Goal: Transaction & Acquisition: Purchase product/service

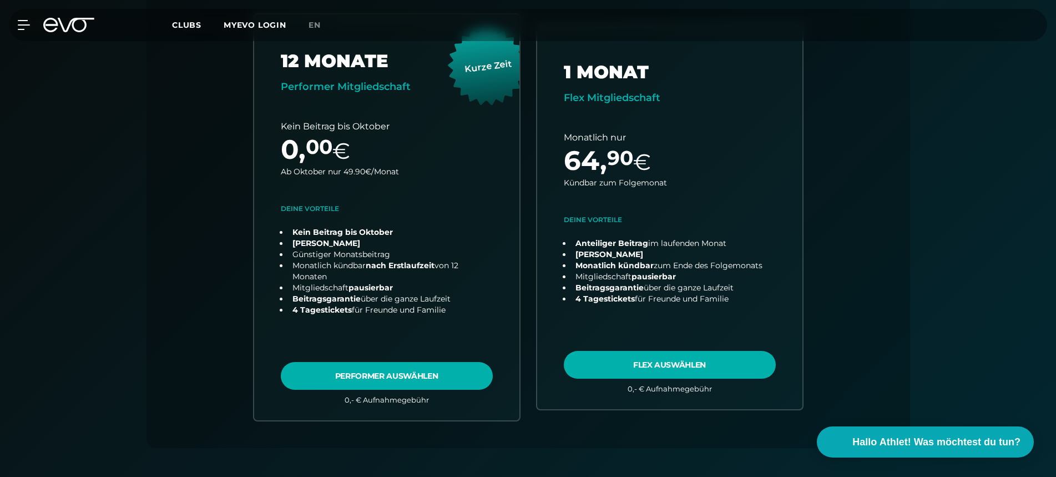
click at [78, 19] on icon at bounding box center [76, 25] width 37 height 14
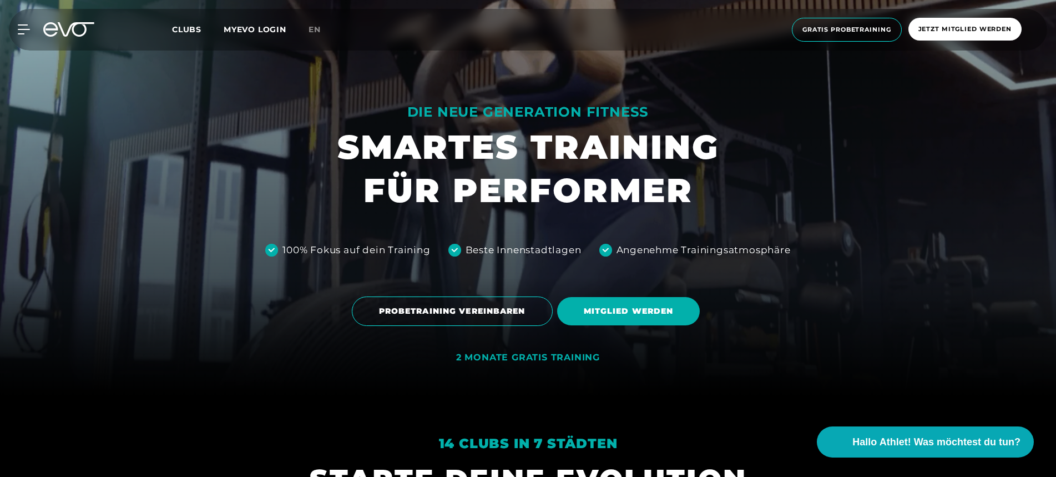
scroll to position [82, 0]
click at [623, 308] on span "MITGLIED WERDEN" at bounding box center [629, 311] width 90 height 12
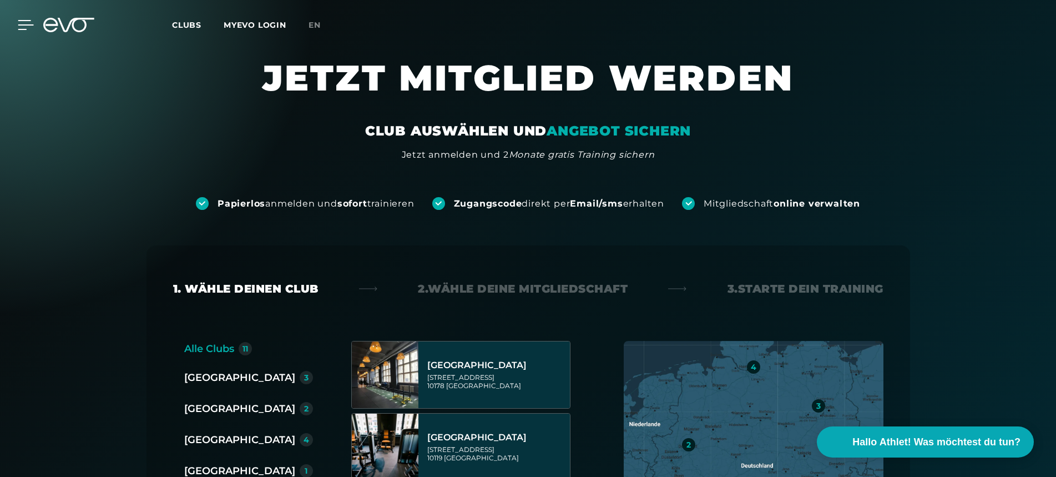
click at [23, 22] on icon at bounding box center [26, 25] width 16 height 10
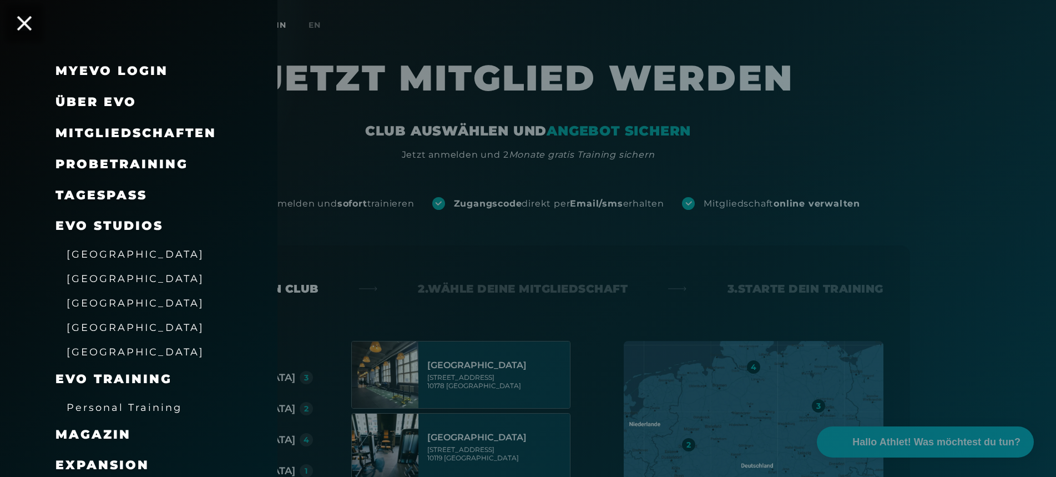
click at [23, 22] on icon at bounding box center [24, 23] width 14 height 14
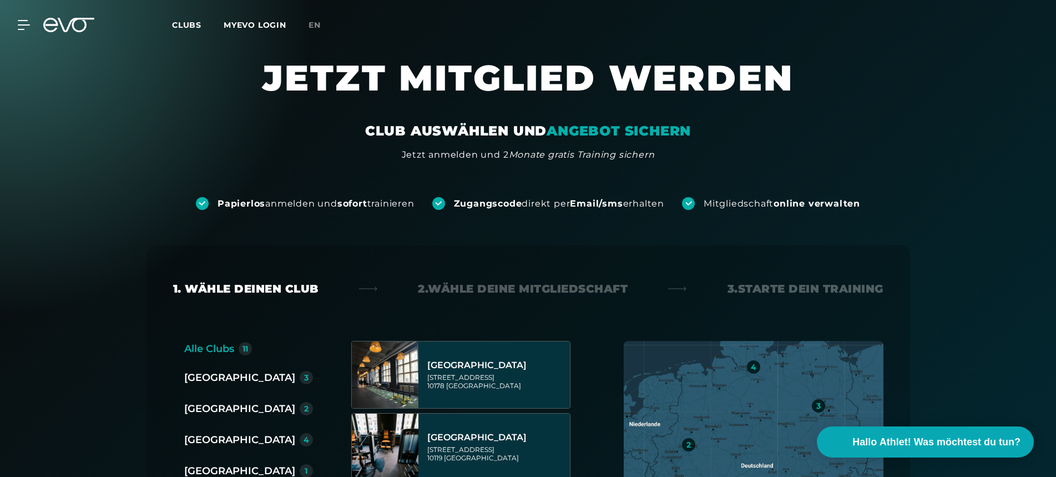
click at [62, 24] on icon at bounding box center [76, 25] width 37 height 14
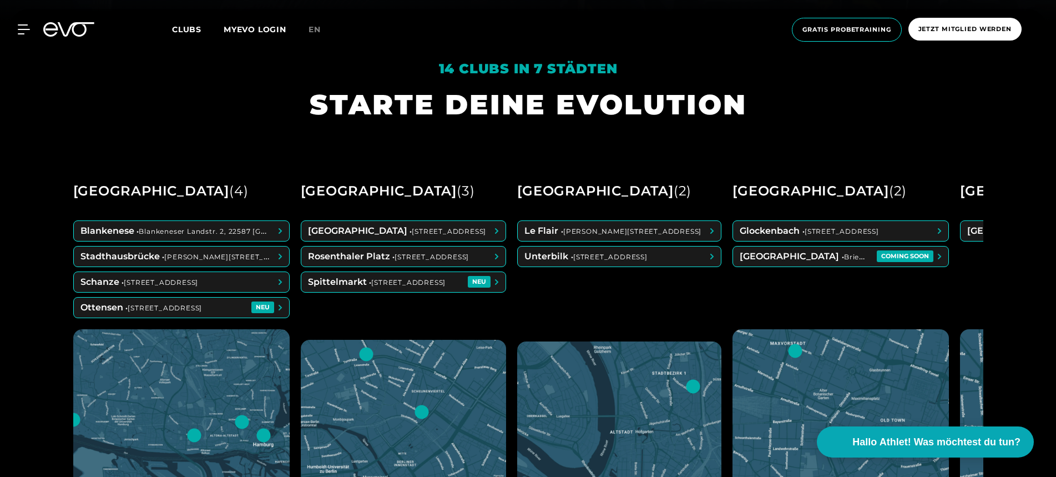
scroll to position [457, 0]
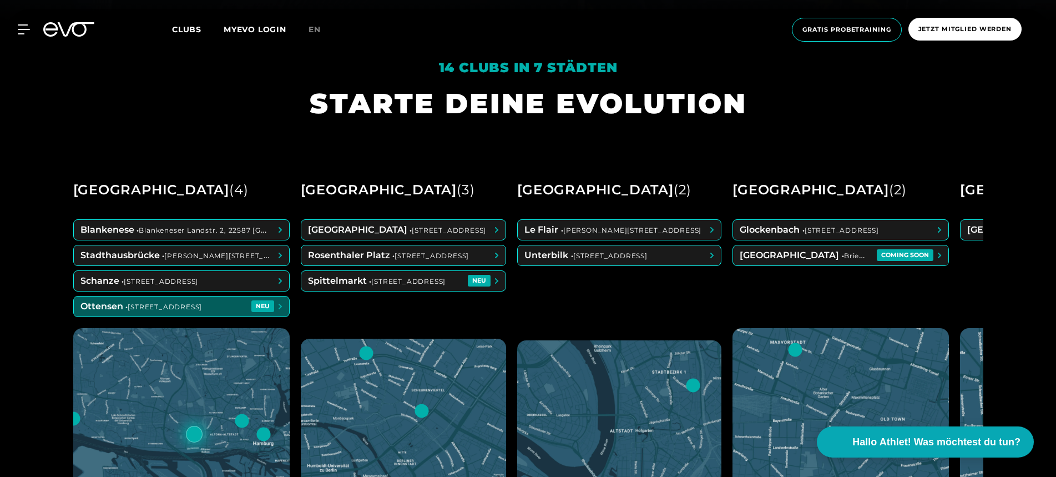
click at [231, 312] on span at bounding box center [181, 306] width 215 height 20
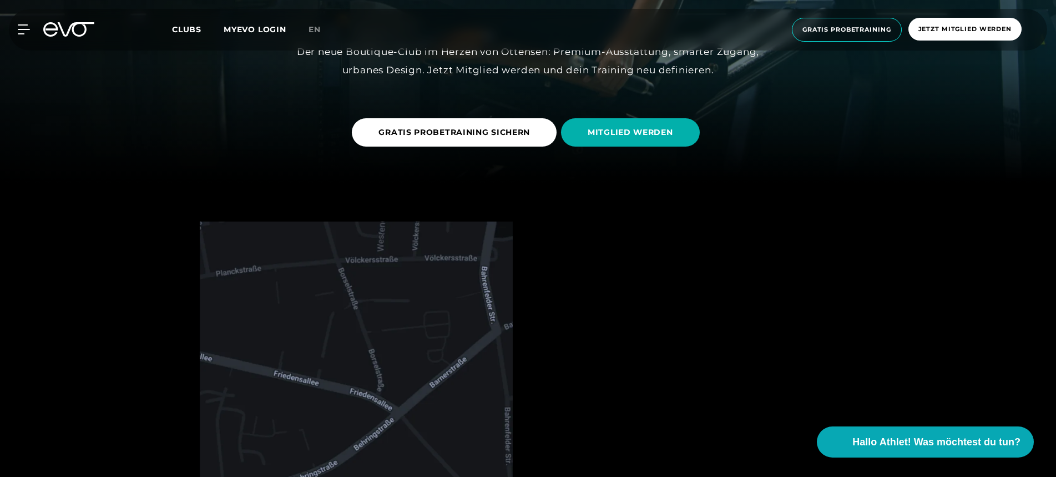
scroll to position [295, 0]
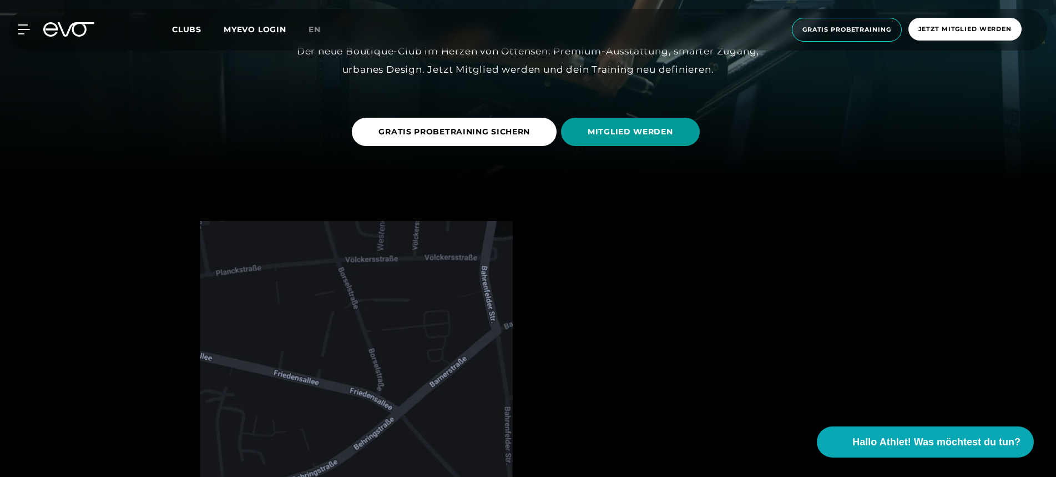
click at [581, 127] on span "MITGLIED WERDEN" at bounding box center [630, 132] width 139 height 28
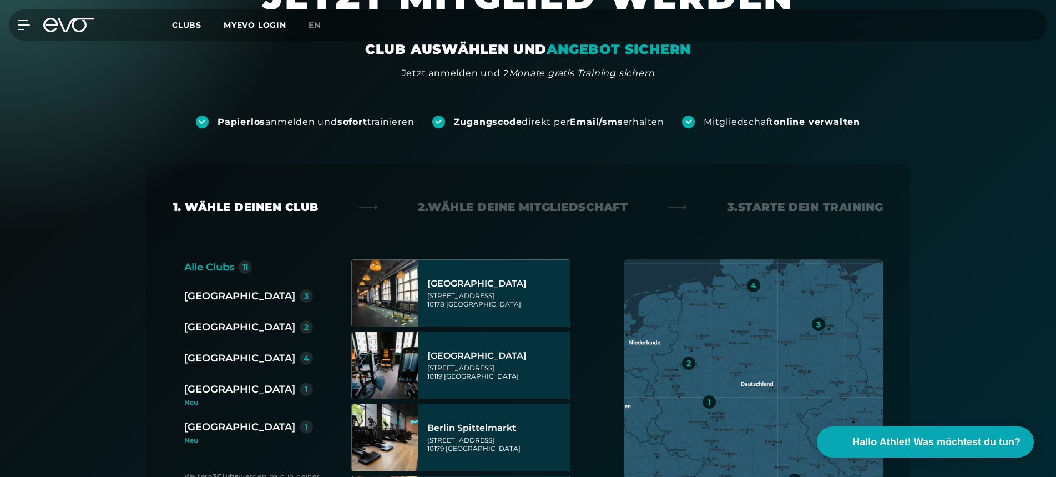
scroll to position [125, 0]
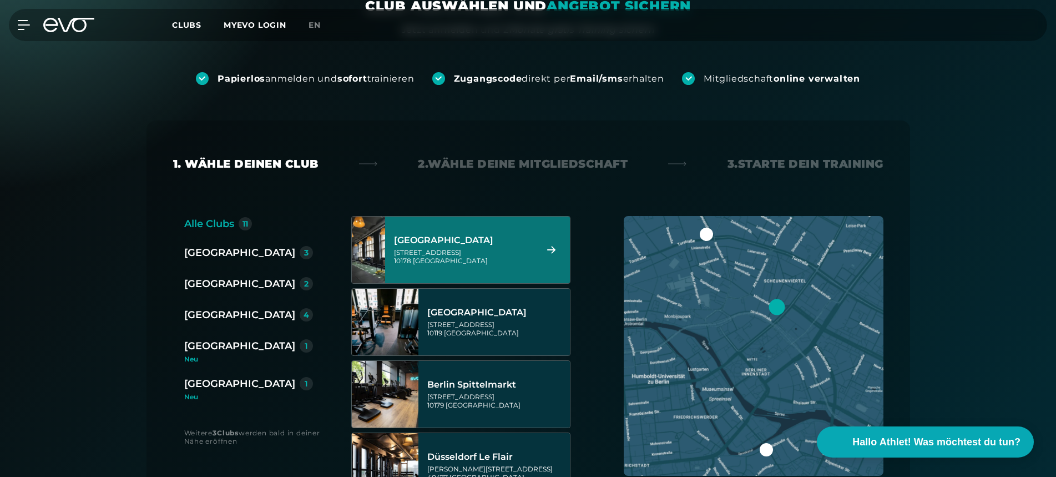
click at [224, 329] on div "Berlin 3 [GEOGRAPHIC_DATA] 2 [GEOGRAPHIC_DATA] 4 [GEOGRAPHIC_DATA] 1 [GEOGRAPHI…" at bounding box center [253, 322] width 138 height 155
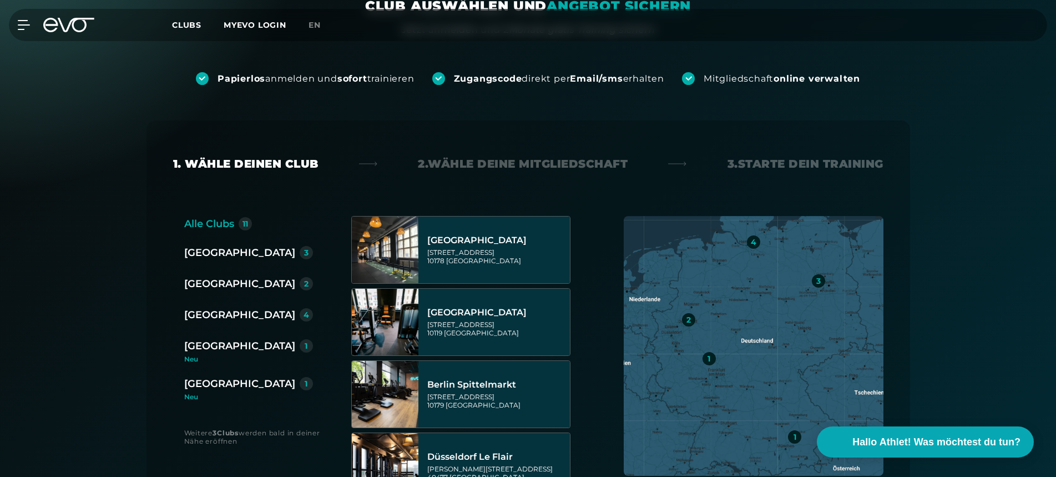
click at [221, 322] on div "[GEOGRAPHIC_DATA]" at bounding box center [239, 315] width 111 height 16
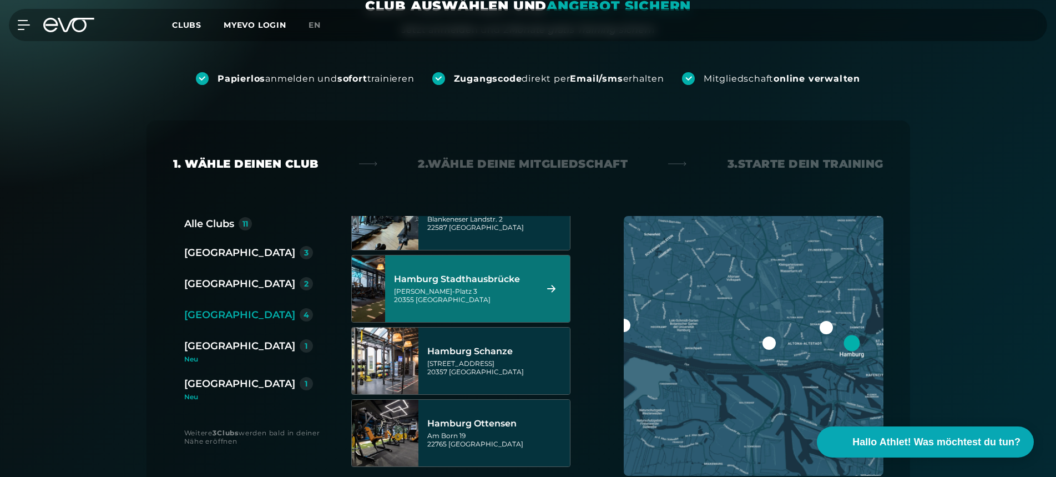
scroll to position [33, 0]
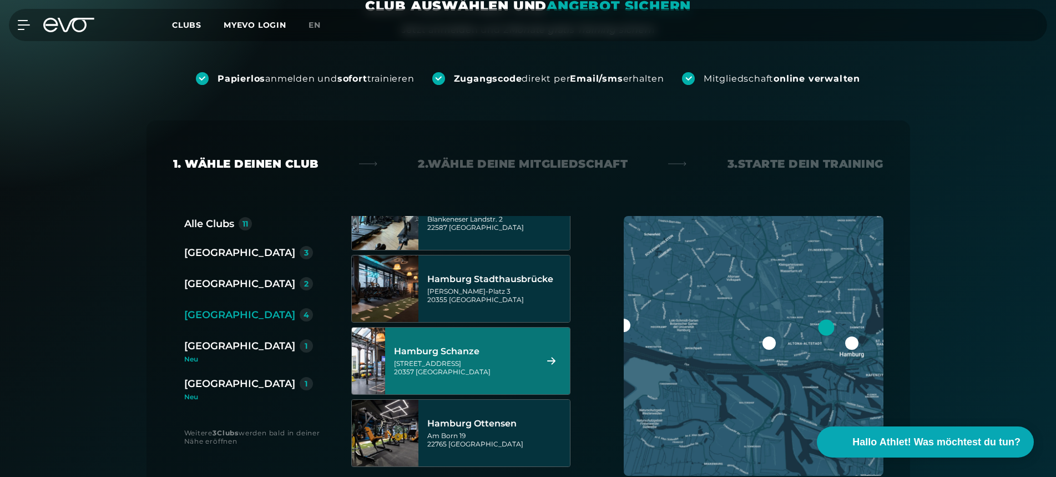
click at [490, 405] on div "Hamburg Ottensen [STREET_ADDRESS]" at bounding box center [511, 433] width 185 height 67
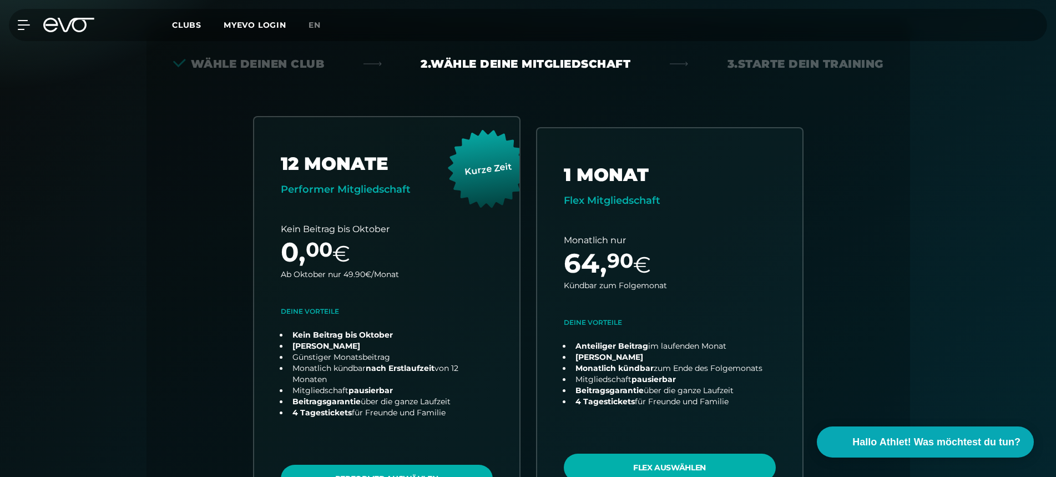
scroll to position [245, 0]
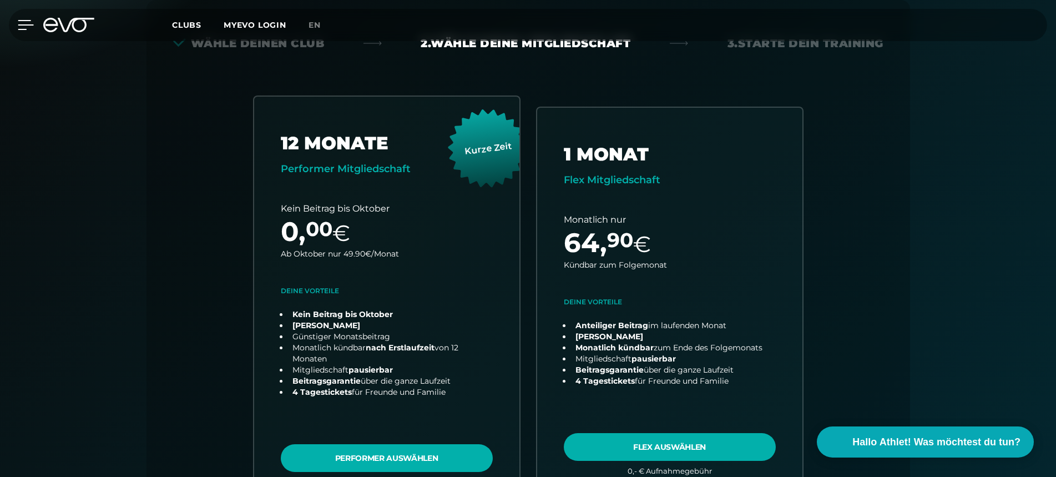
click at [20, 29] on div "MyEVO Login Über EVO Mitgliedschaften Probetraining TAGESPASS EVO Studios [GEOG…" at bounding box center [528, 25] width 1052 height 32
click at [20, 29] on icon at bounding box center [26, 25] width 16 height 9
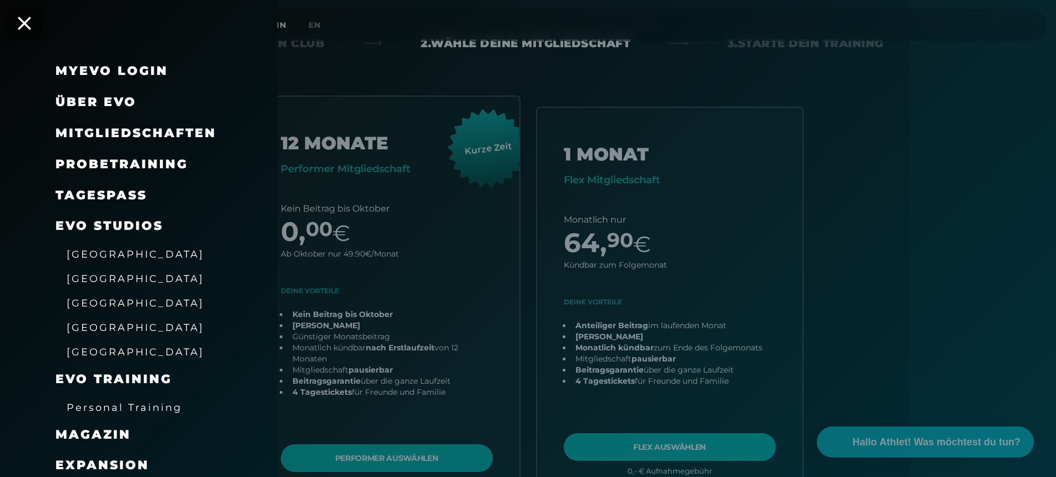
click at [124, 190] on link "TAGESPASS" at bounding box center [102, 195] width 92 height 15
click at [26, 30] on div "MyEVO Login Über EVO Mitgliedschaften Probetraining TAGESPASS EVO Studios [GEOG…" at bounding box center [139, 238] width 278 height 477
click at [24, 24] on icon at bounding box center [24, 23] width 14 height 14
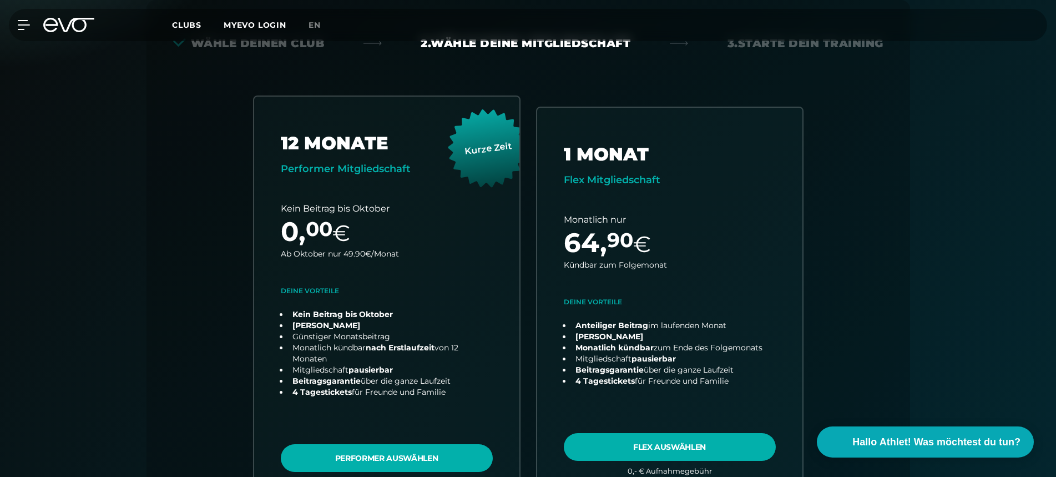
click at [53, 27] on icon at bounding box center [68, 25] width 51 height 14
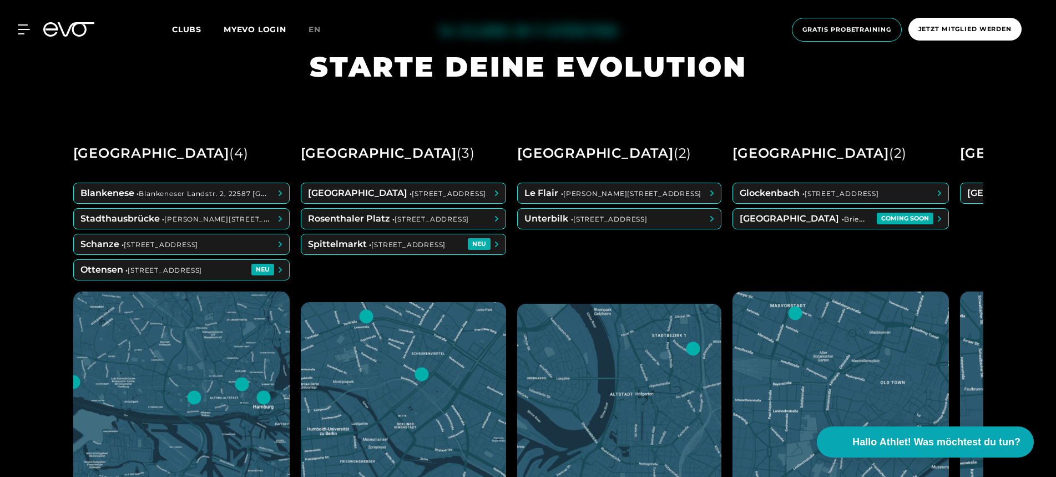
scroll to position [514, 0]
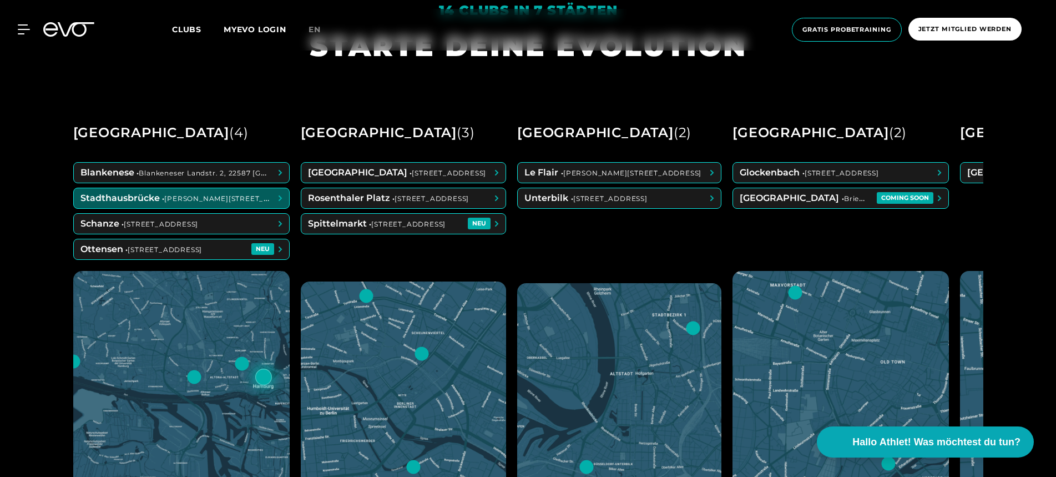
click at [221, 194] on span at bounding box center [181, 198] width 215 height 20
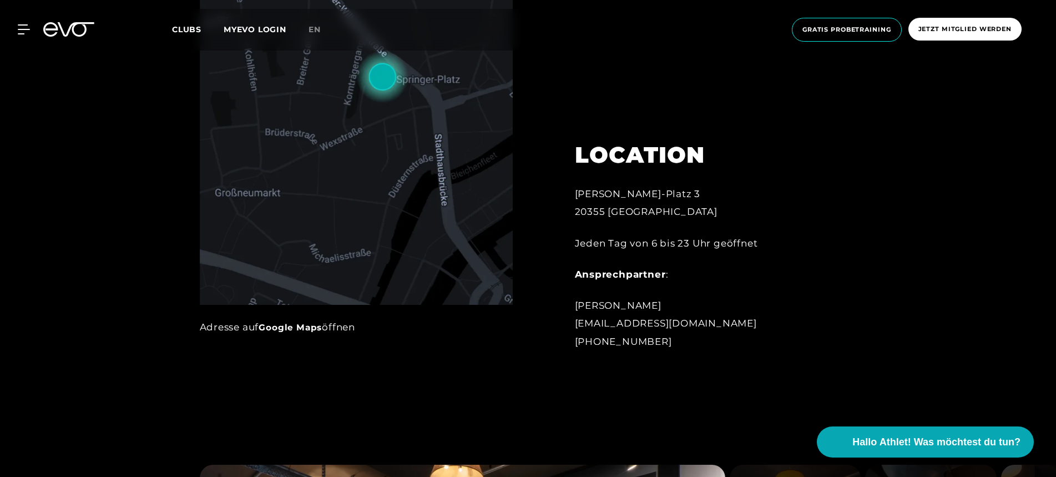
scroll to position [656, 0]
